Goal: Book appointment/travel/reservation

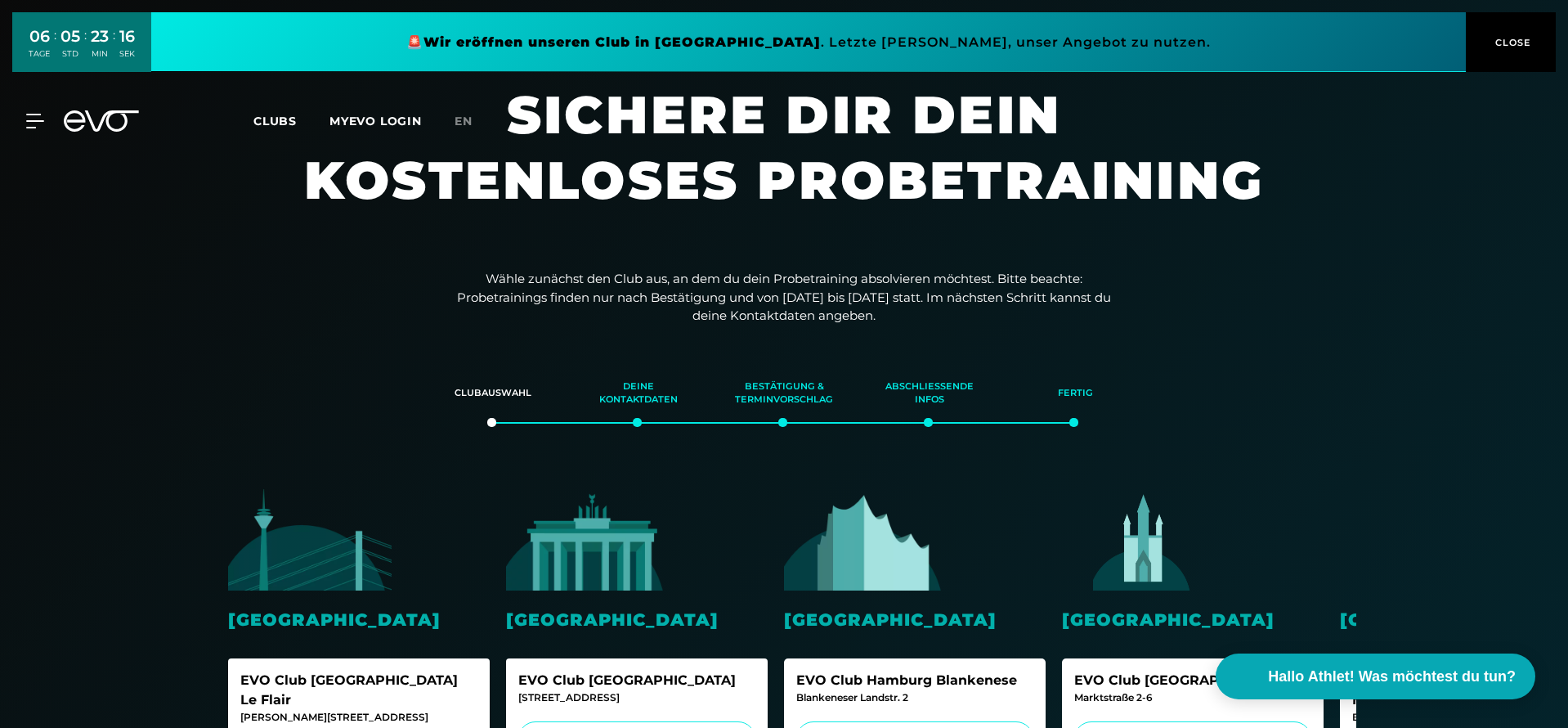
click at [30, 133] on div "MyEVO Login Über EVO Mitgliedschaften Probetraining TAGESPASS EVO Studios [GEOG…" at bounding box center [784, 121] width 1561 height 48
click at [29, 130] on div "MyEVO Login Über EVO Mitgliedschaften Probetraining TAGESPASS EVO Studios [GEOG…" at bounding box center [784, 121] width 1561 height 48
click at [104, 117] on icon at bounding box center [113, 121] width 54 height 21
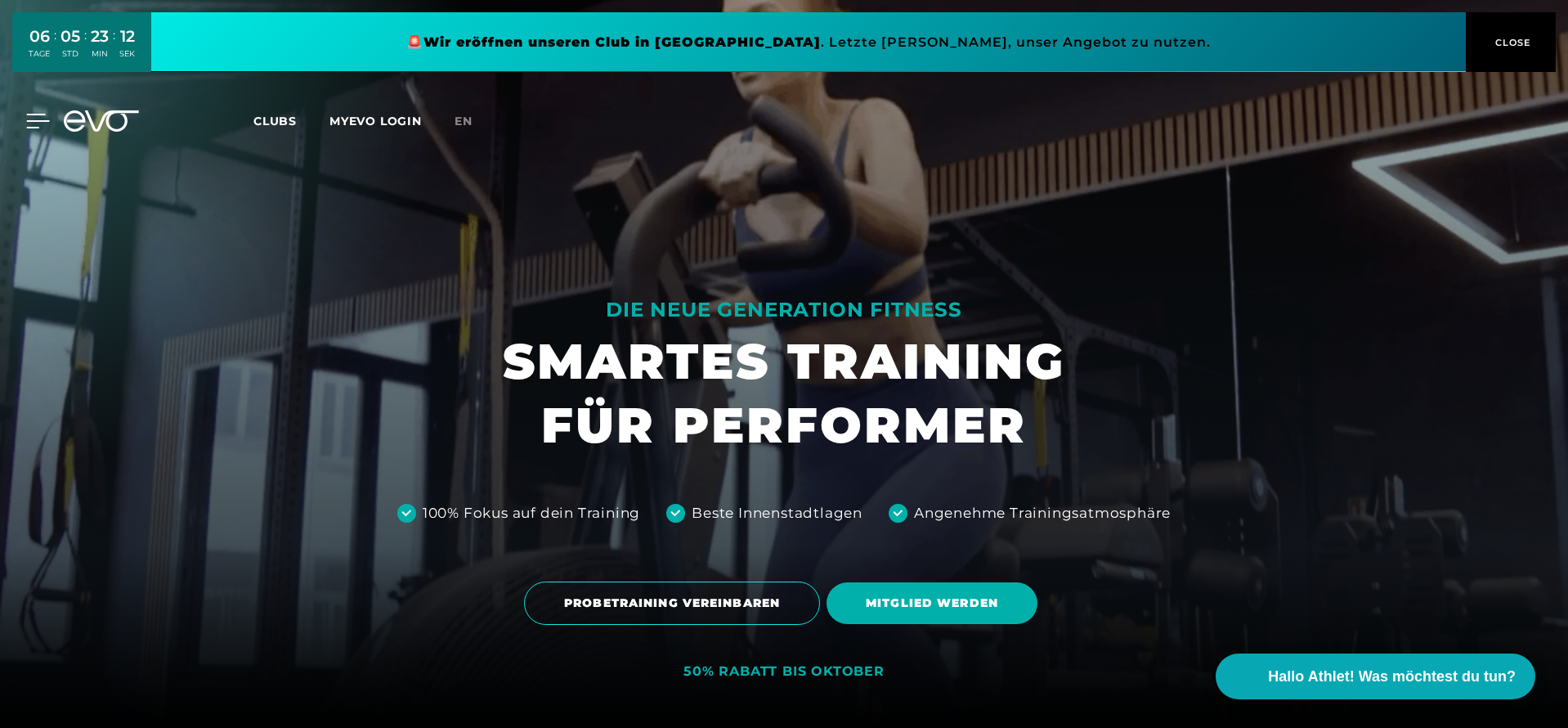
click at [33, 127] on icon at bounding box center [39, 121] width 23 height 13
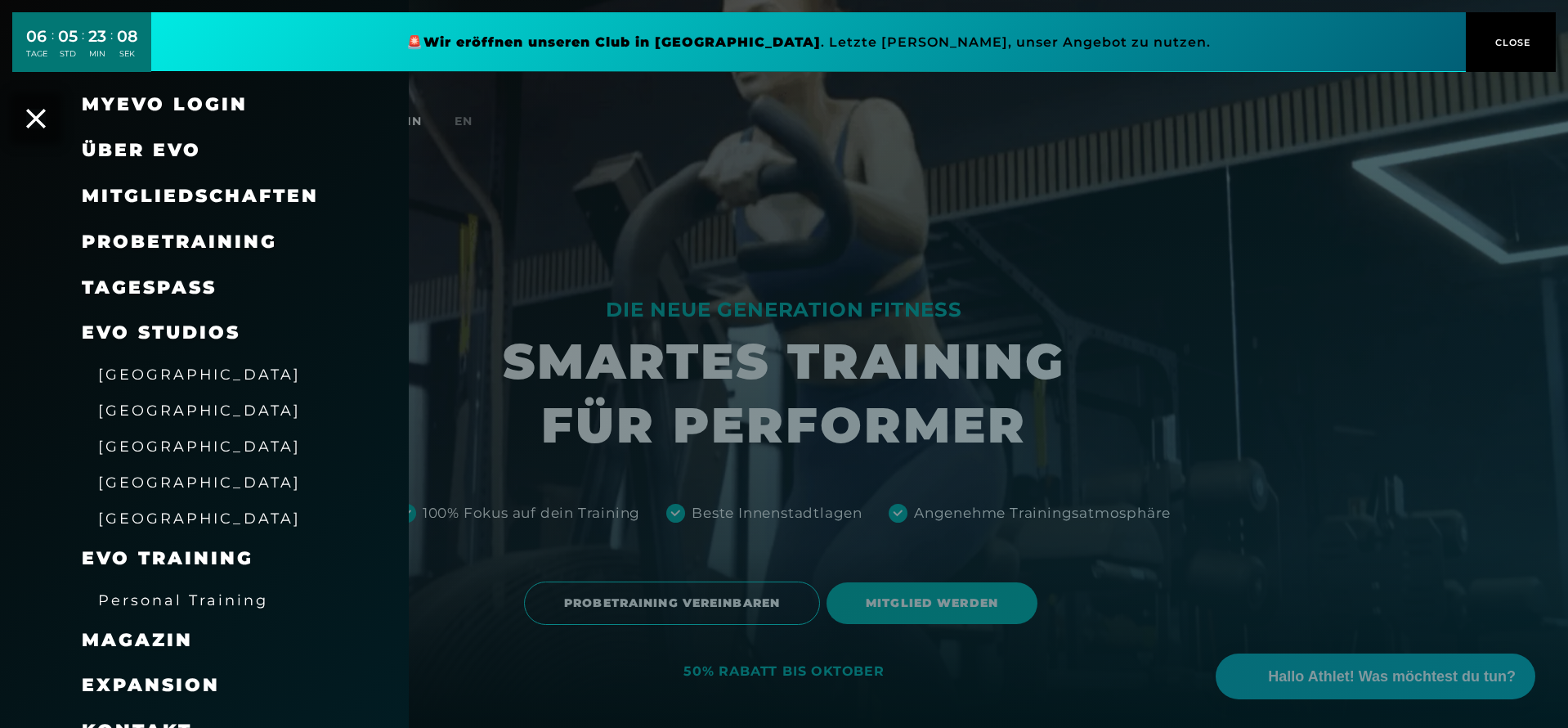
click at [186, 250] on span "Probetraining" at bounding box center [180, 242] width 195 height 22
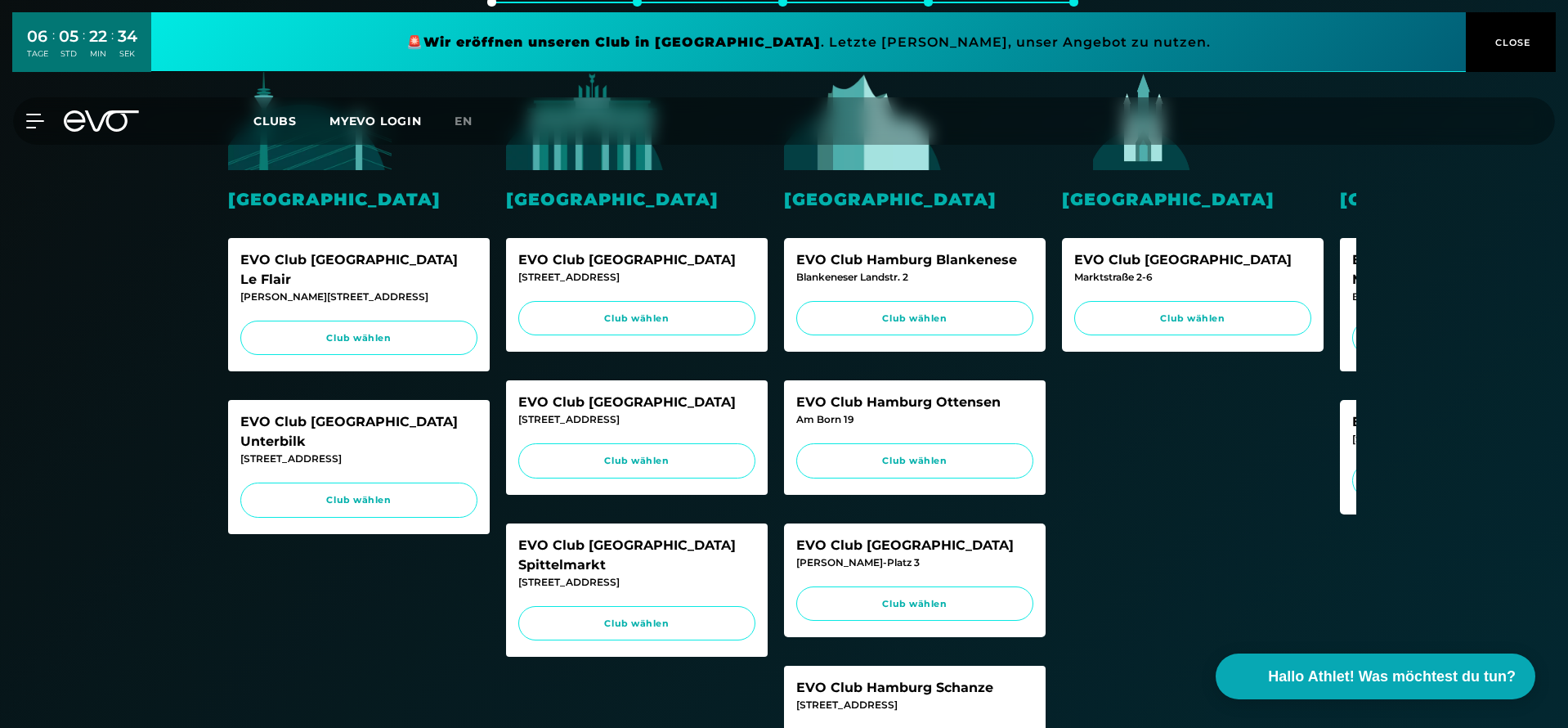
click at [122, 126] on icon at bounding box center [102, 121] width 76 height 21
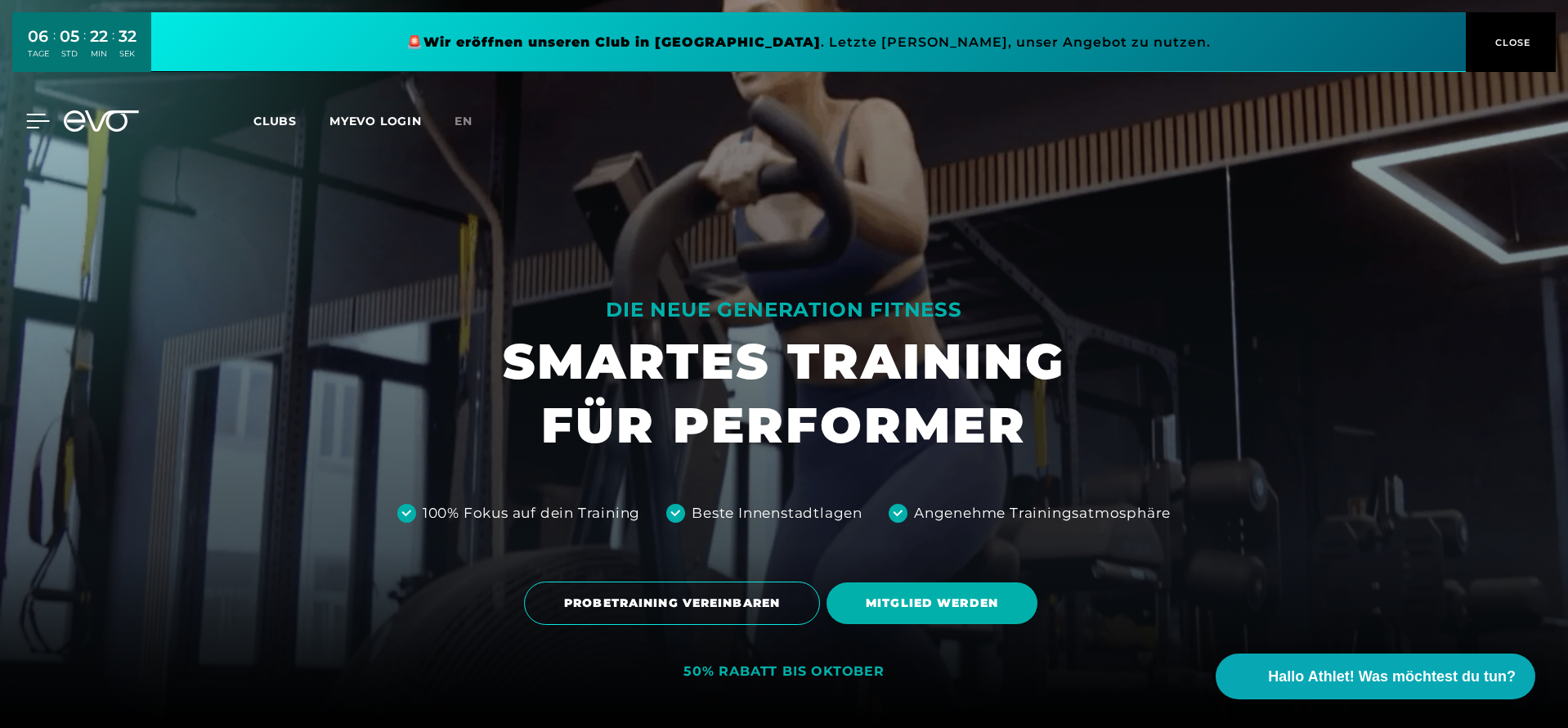
click at [44, 125] on div "MyEVO Login Über EVO Mitgliedschaften Probetraining TAGESPASS EVO Studios [GEOG…" at bounding box center [25, 121] width 57 height 15
click at [44, 125] on icon at bounding box center [38, 121] width 24 height 15
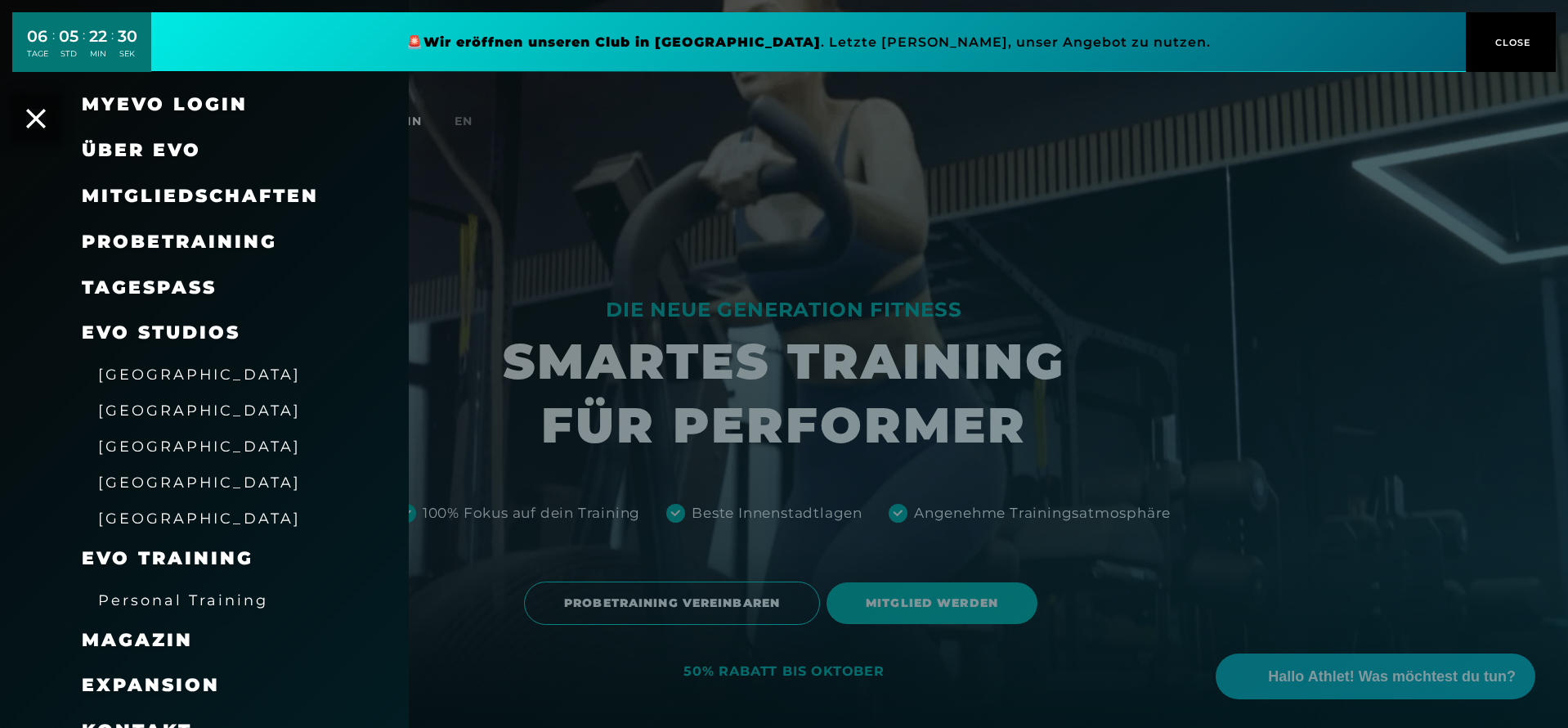
click at [163, 223] on div "Probetraining" at bounding box center [225, 242] width 286 height 46
click at [166, 231] on span "Probetraining" at bounding box center [180, 242] width 195 height 22
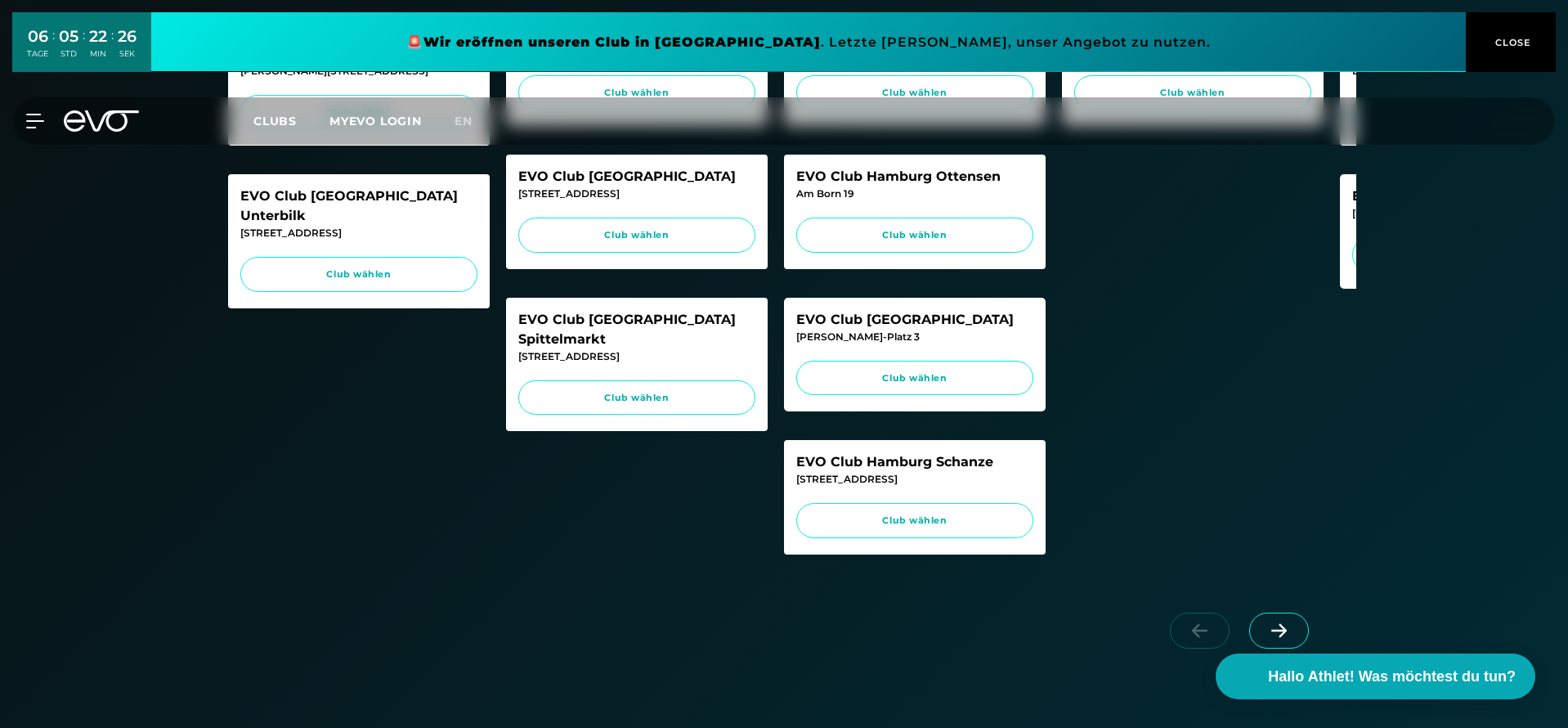
scroll to position [638, 0]
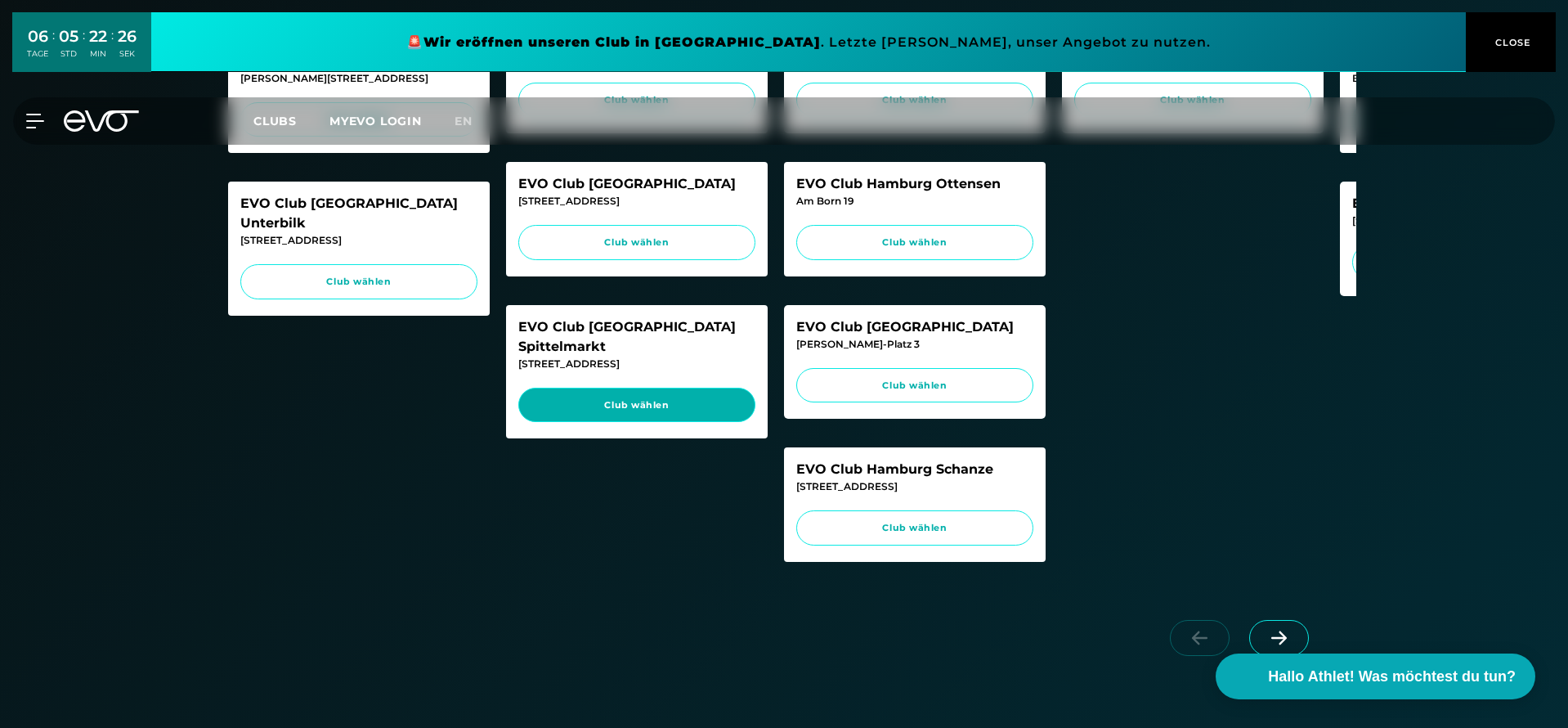
click at [589, 399] on span "Club wählen" at bounding box center [637, 405] width 206 height 14
